Goal: Transaction & Acquisition: Purchase product/service

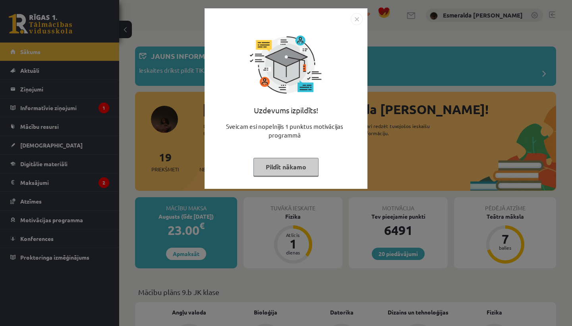
click at [270, 172] on button "Pildīt nākamo" at bounding box center [285, 167] width 65 height 18
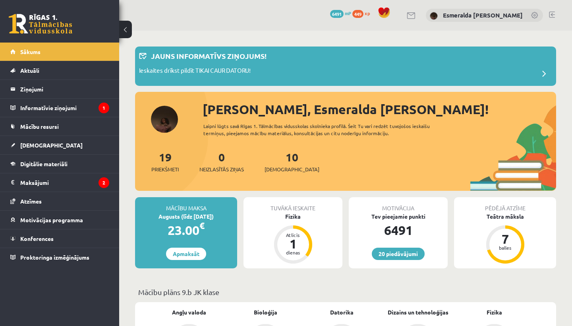
click at [363, 15] on span "449" at bounding box center [357, 14] width 11 height 8
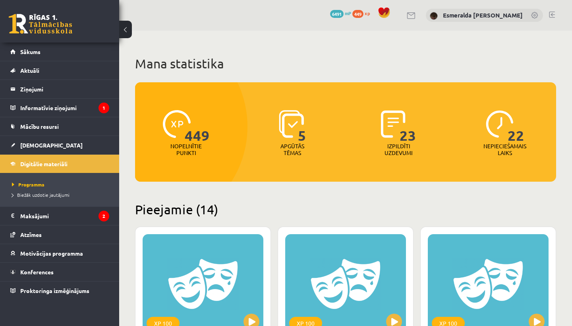
click at [343, 13] on span "6491" at bounding box center [337, 14] width 14 height 8
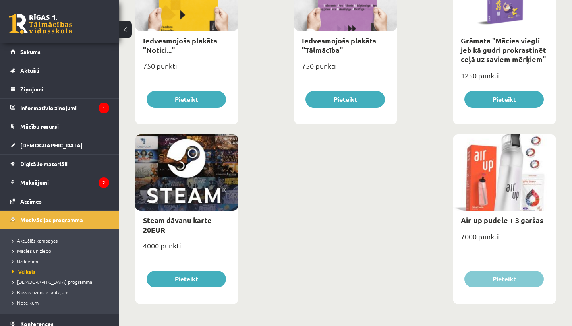
scroll to position [1253, 0]
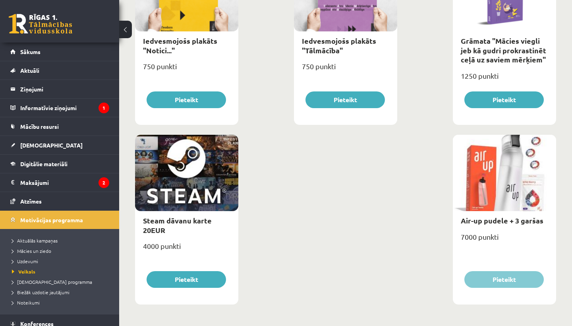
click at [486, 199] on div at bounding box center [504, 173] width 103 height 76
click at [491, 213] on div "Air-up pudele + 3 garšas" at bounding box center [504, 220] width 103 height 19
click at [510, 222] on link "Air-up pudele + 3 garšas" at bounding box center [502, 220] width 83 height 9
type input "*"
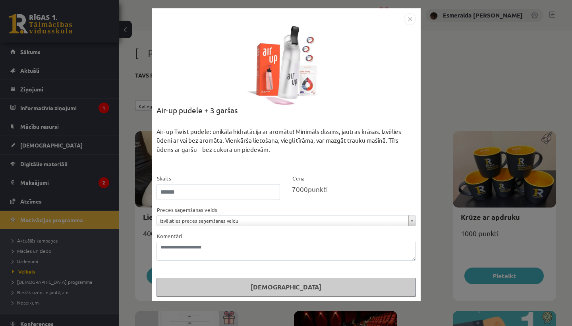
click at [409, 17] on img "Close" at bounding box center [410, 19] width 12 height 12
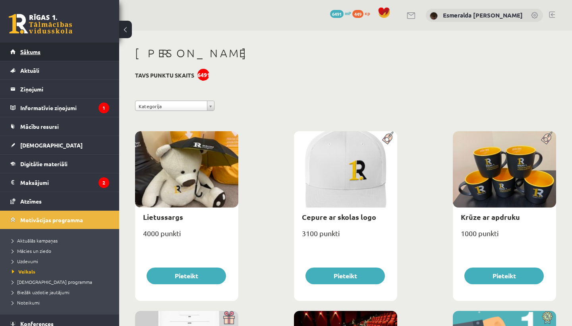
click at [50, 53] on link "Sākums" at bounding box center [59, 51] width 99 height 18
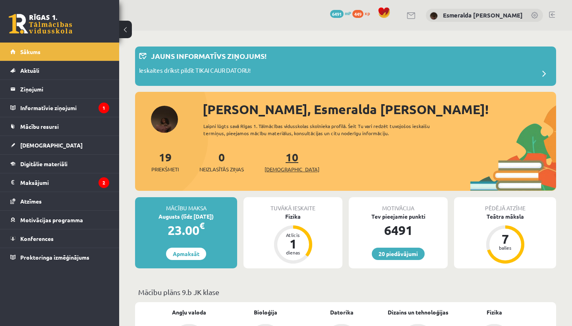
click at [283, 169] on span "[DEMOGRAPHIC_DATA]" at bounding box center [291, 169] width 55 height 8
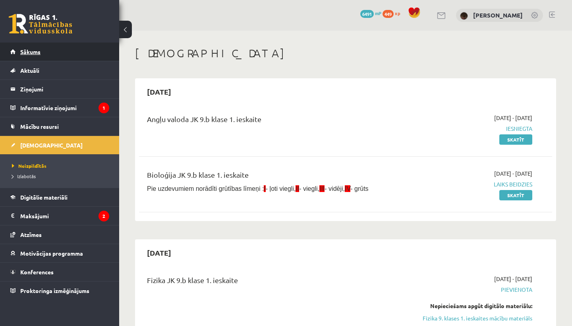
click at [77, 55] on link "Sākums" at bounding box center [59, 51] width 99 height 18
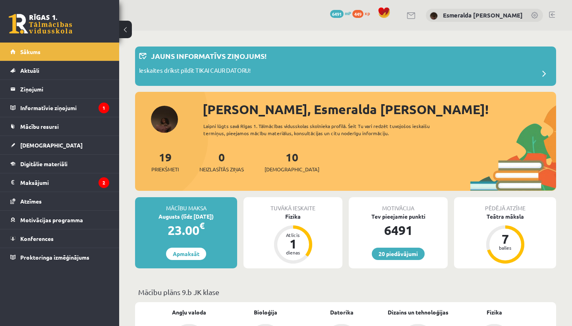
click at [343, 13] on span "6491" at bounding box center [337, 14] width 14 height 8
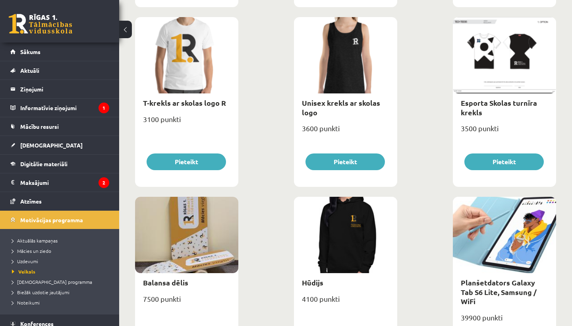
scroll to position [473, 0]
click at [382, 232] on div at bounding box center [345, 235] width 103 height 76
click at [344, 235] on div at bounding box center [345, 235] width 103 height 76
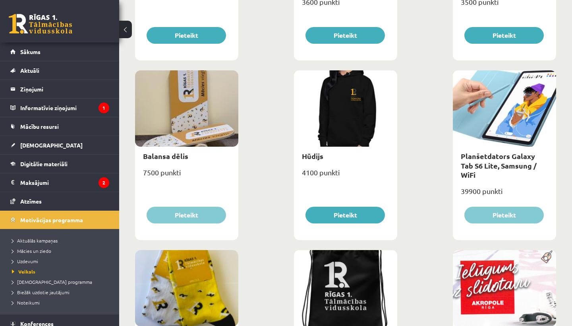
scroll to position [600, 0]
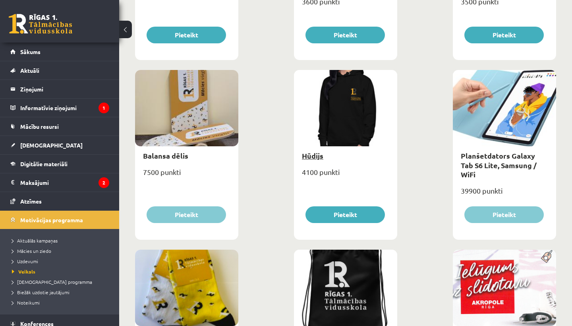
click at [312, 156] on link "Hūdijs" at bounding box center [312, 155] width 21 height 9
type input "*"
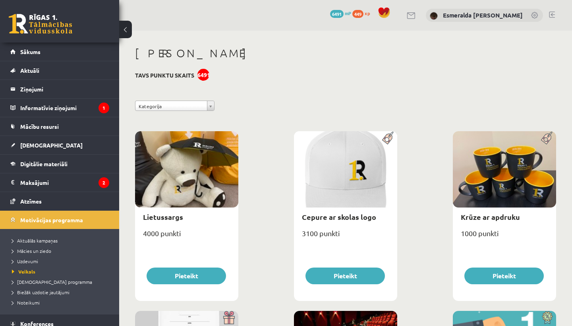
select select "**********"
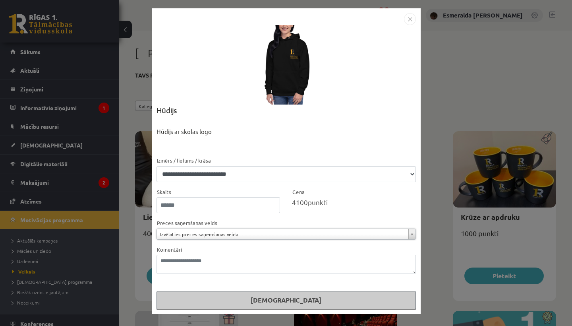
click at [410, 21] on img "Close" at bounding box center [410, 19] width 12 height 12
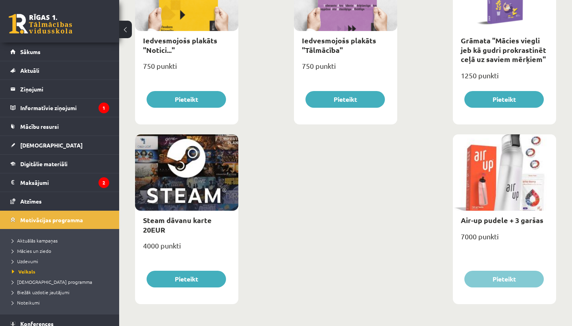
scroll to position [1253, 0]
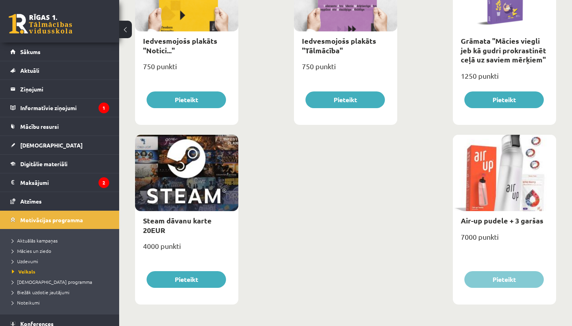
click at [515, 185] on div at bounding box center [504, 173] width 103 height 76
click at [491, 224] on div "Air-up pudele + 3 garšas" at bounding box center [504, 220] width 103 height 19
click at [489, 219] on link "Air-up pudele + 3 garšas" at bounding box center [502, 220] width 83 height 9
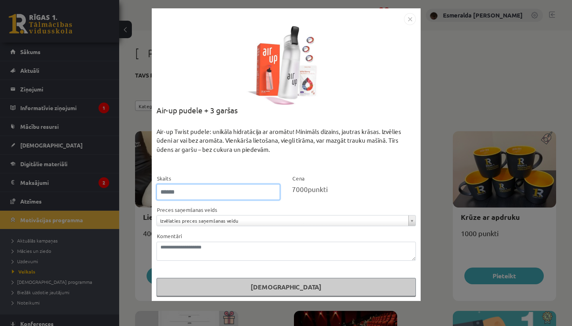
click at [267, 194] on input "*" at bounding box center [218, 192] width 124 height 16
click at [410, 18] on img "Close" at bounding box center [410, 19] width 12 height 12
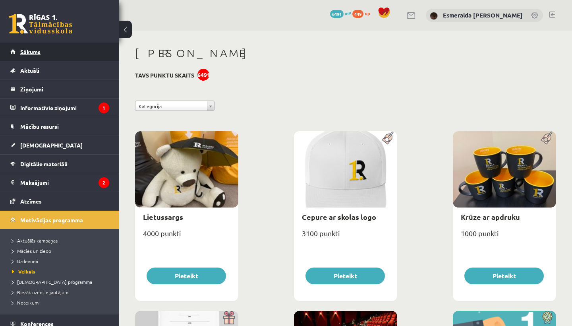
click at [92, 47] on link "Sākums" at bounding box center [59, 51] width 99 height 18
